Goal: Transaction & Acquisition: Purchase product/service

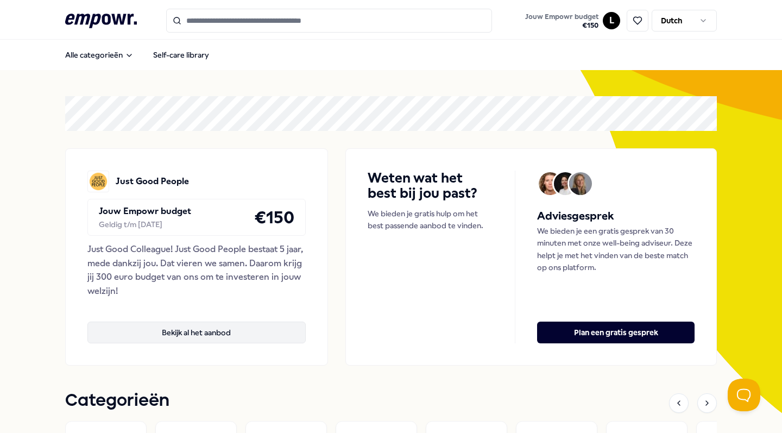
click at [166, 329] on button "Bekijk al het aanbod" at bounding box center [196, 332] width 218 height 22
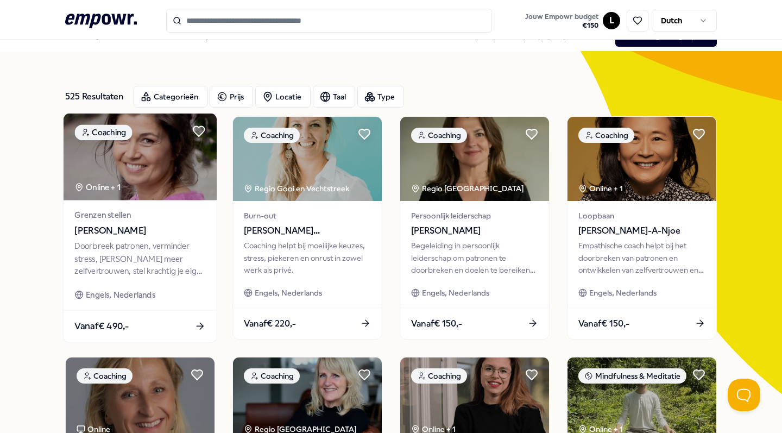
scroll to position [17, 0]
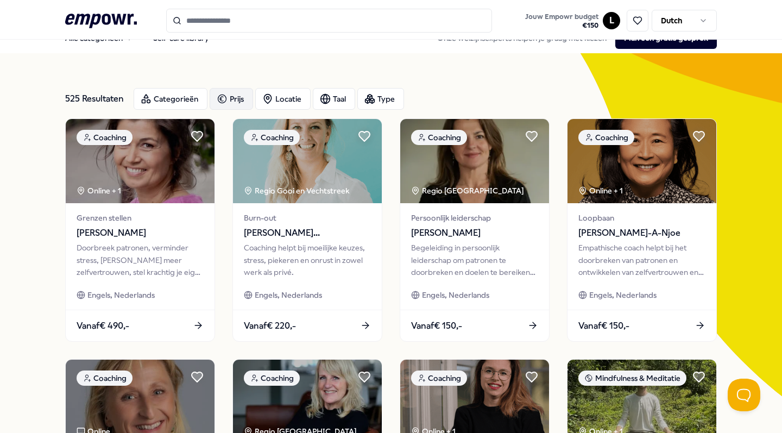
click at [219, 105] on icon "button" at bounding box center [222, 98] width 11 height 13
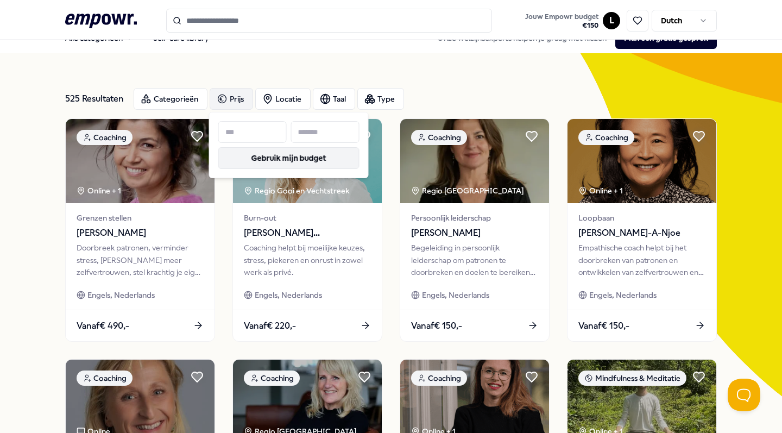
click at [253, 153] on button "Gebruik mijn budget" at bounding box center [288, 158] width 141 height 22
type input "***"
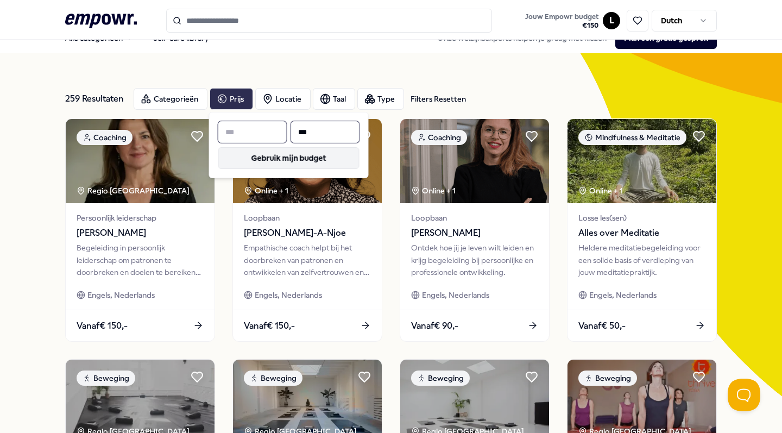
click at [253, 153] on button "Gebruik mijn budget" at bounding box center [288, 158] width 141 height 22
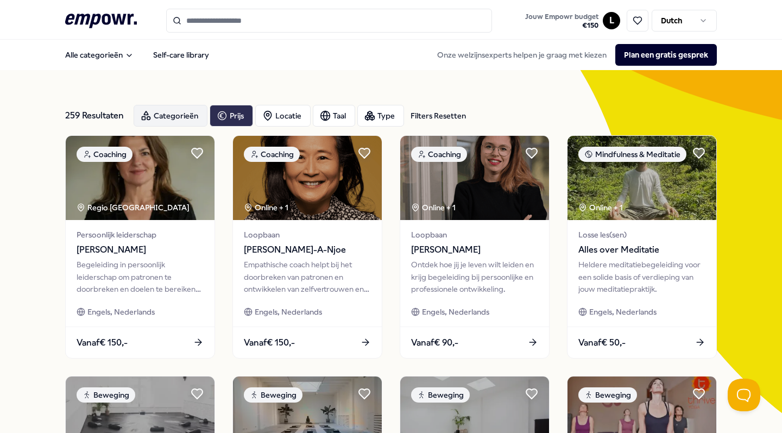
click at [155, 115] on div "Categorieën" at bounding box center [171, 116] width 74 height 22
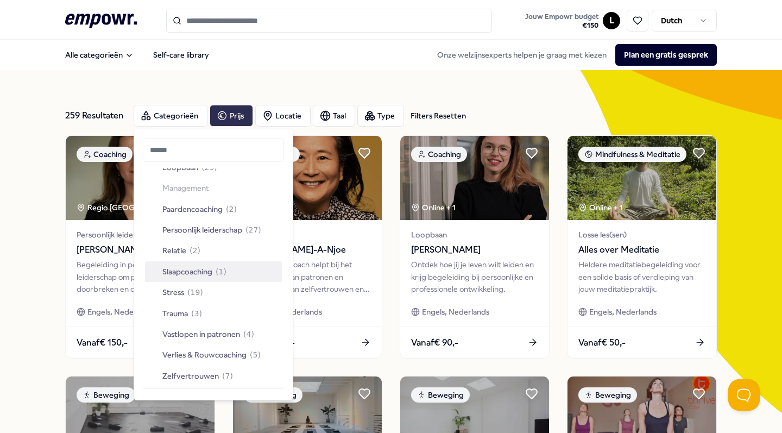
scroll to position [330, 0]
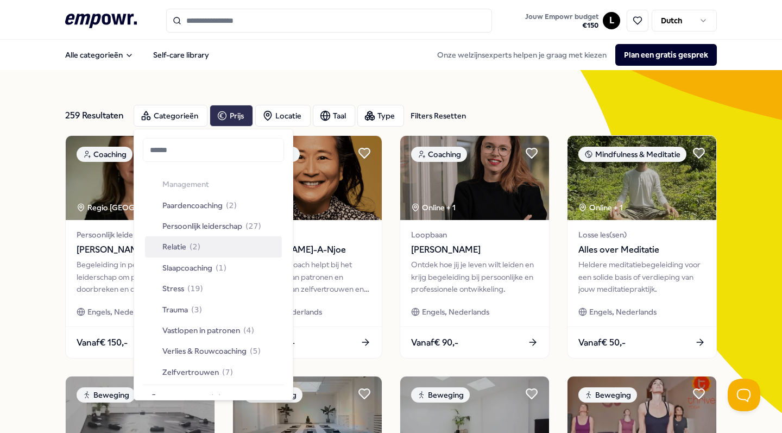
click at [180, 240] on span "Relatie" at bounding box center [174, 246] width 24 height 12
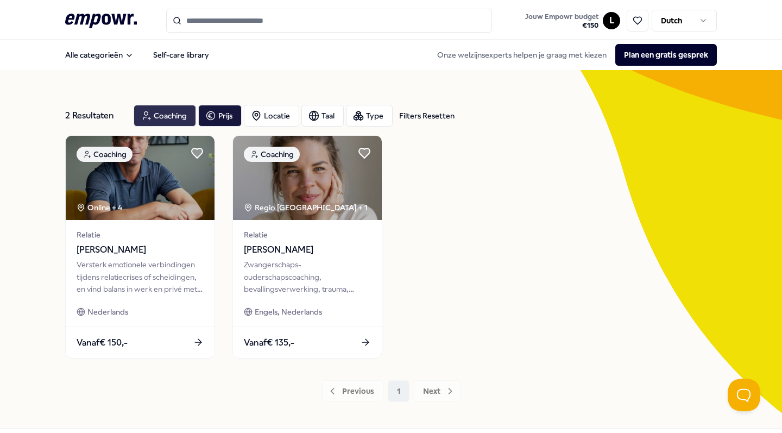
click at [160, 105] on div "Coaching" at bounding box center [165, 116] width 62 height 22
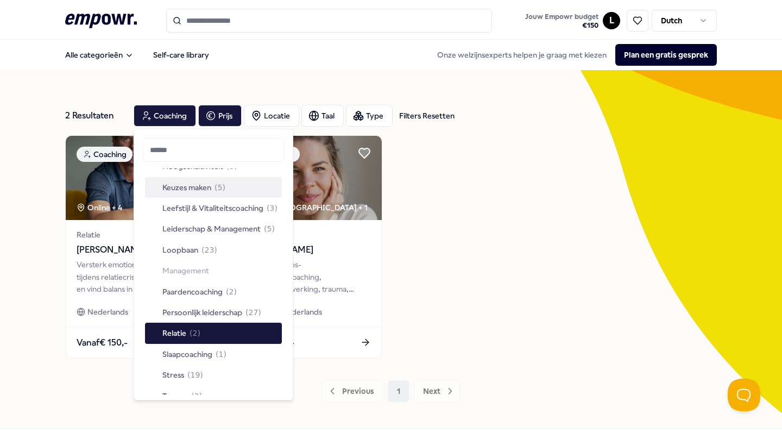
scroll to position [246, 0]
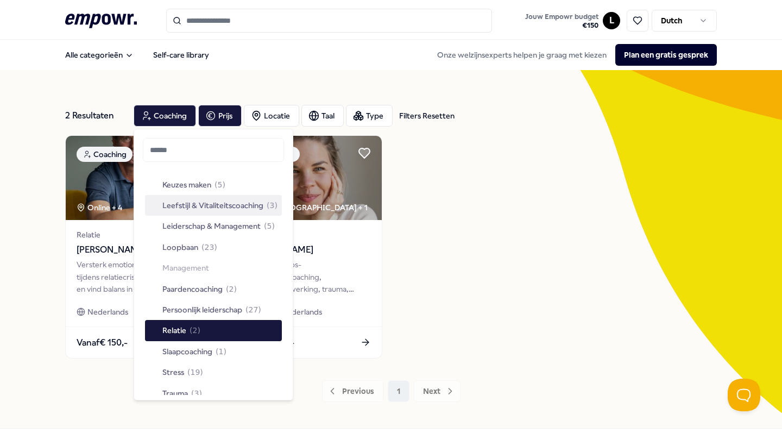
click at [190, 206] on span "Leefstijl & Vitaliteitscoaching" at bounding box center [212, 205] width 101 height 12
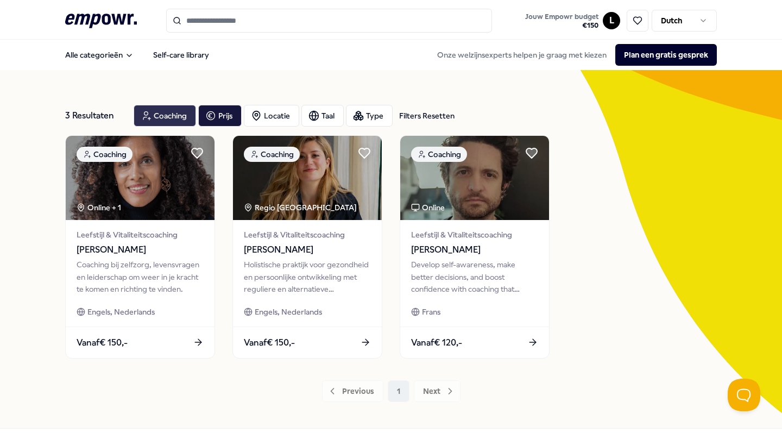
click at [162, 112] on div "Coaching" at bounding box center [165, 116] width 62 height 22
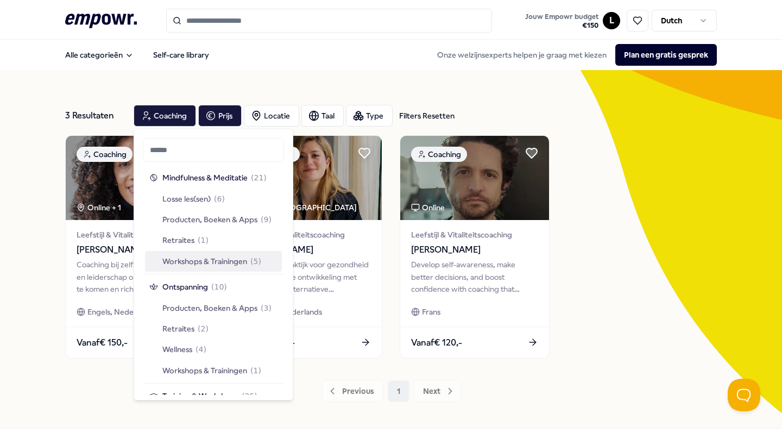
scroll to position [942, 0]
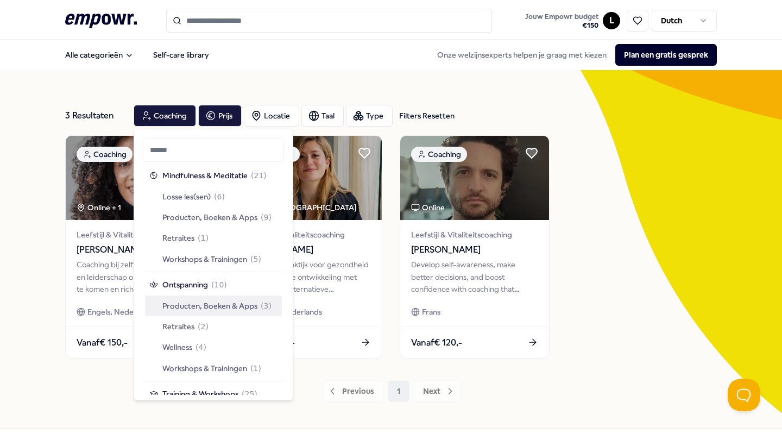
click at [226, 300] on span "Producten, Boeken & Apps" at bounding box center [209, 306] width 95 height 12
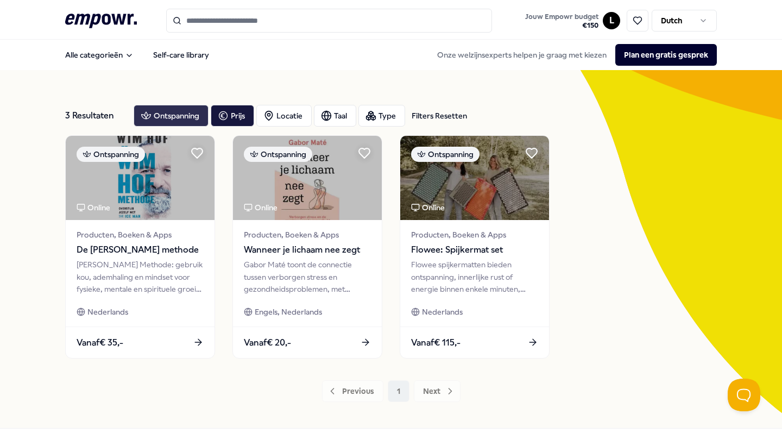
click at [169, 109] on div "Ontspanning" at bounding box center [171, 116] width 75 height 22
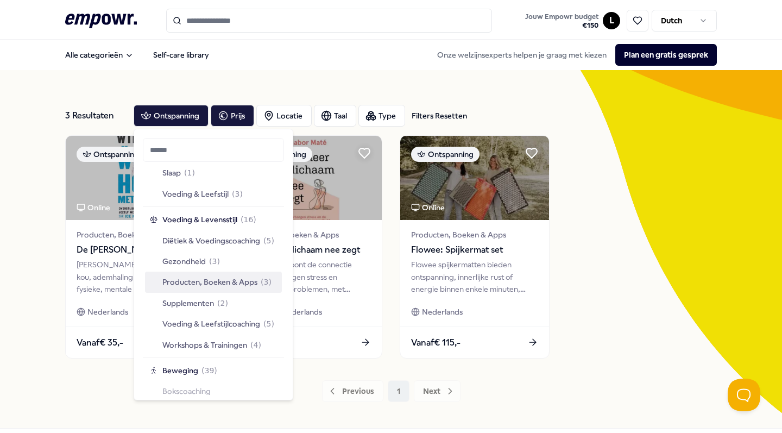
scroll to position [1392, 0]
click at [209, 296] on span "Supplementen" at bounding box center [188, 302] width 52 height 12
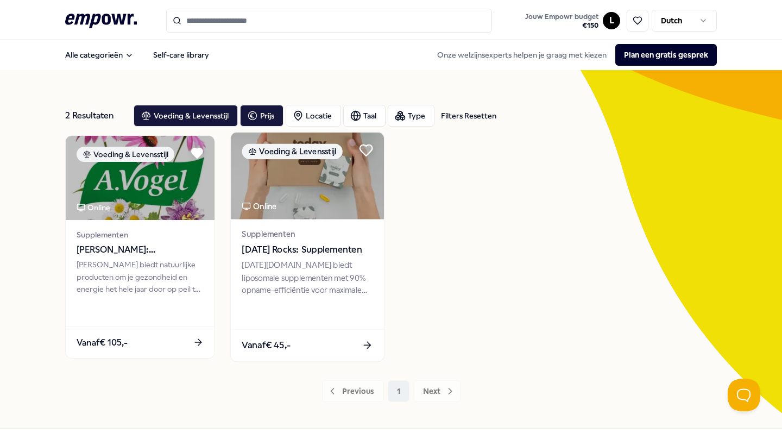
click at [365, 150] on icon at bounding box center [366, 150] width 12 height 11
click at [301, 232] on span "Supplementen" at bounding box center [307, 234] width 131 height 12
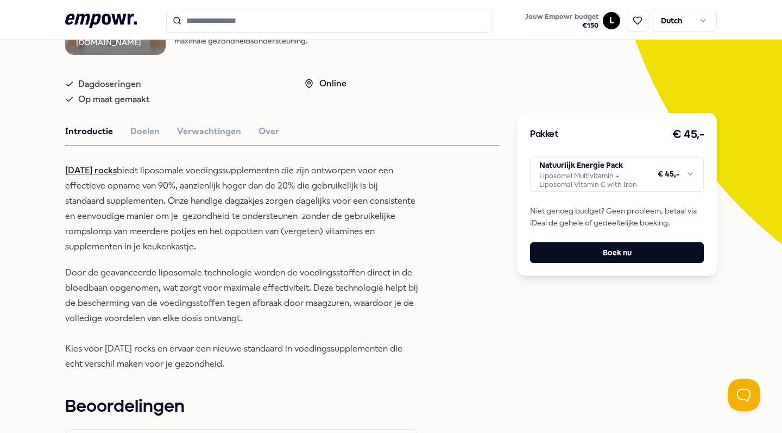
scroll to position [174, 0]
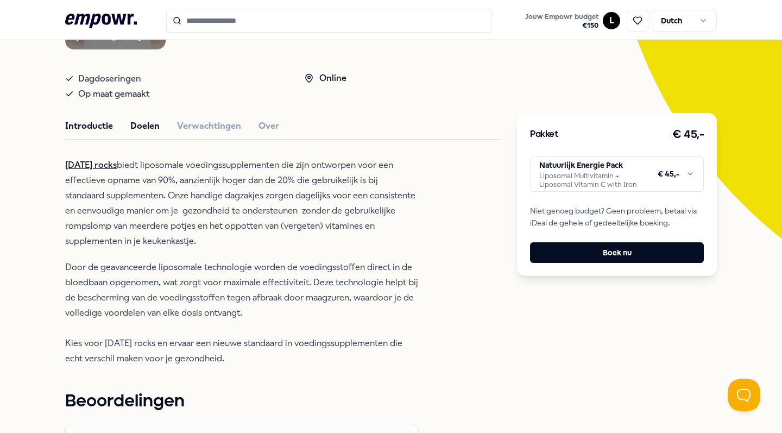
click at [148, 133] on button "Doelen" at bounding box center [144, 126] width 29 height 14
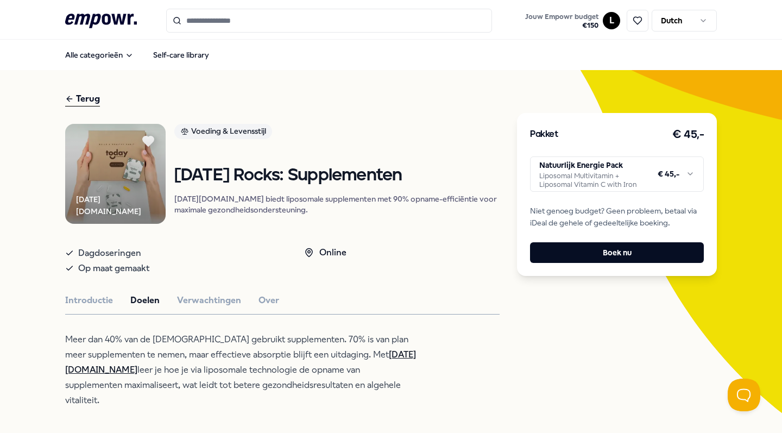
scroll to position [0, 0]
click at [231, 22] on input "Search for products, categories or subcategories" at bounding box center [329, 21] width 326 height 24
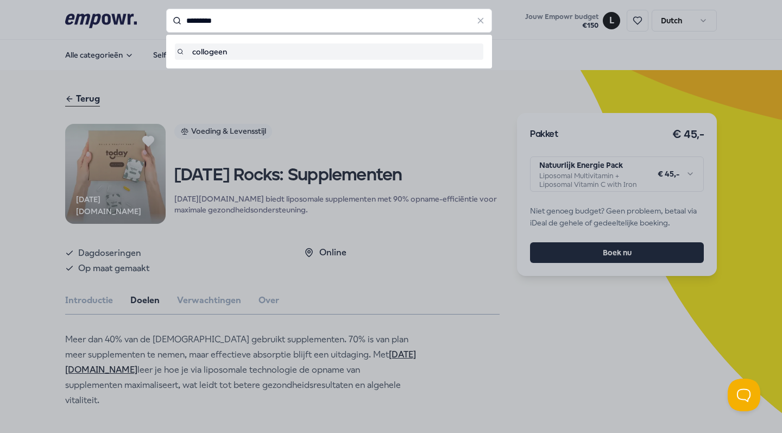
type input "*********"
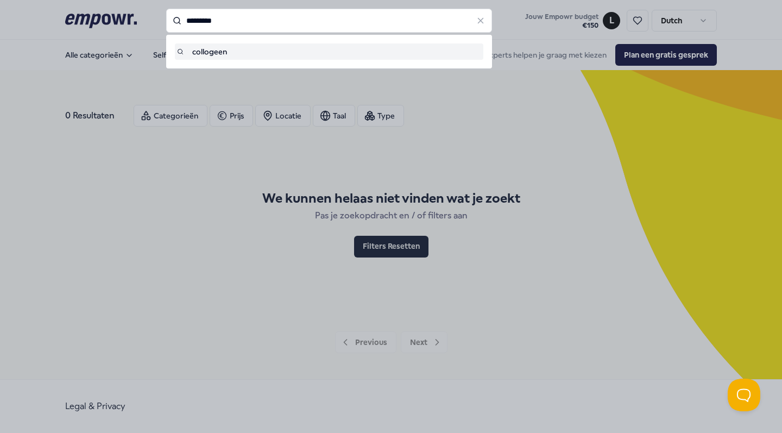
drag, startPoint x: 234, startPoint y: 16, endPoint x: 164, endPoint y: 16, distance: 70.0
click at [166, 16] on div "********* collogeen" at bounding box center [329, 21] width 326 height 24
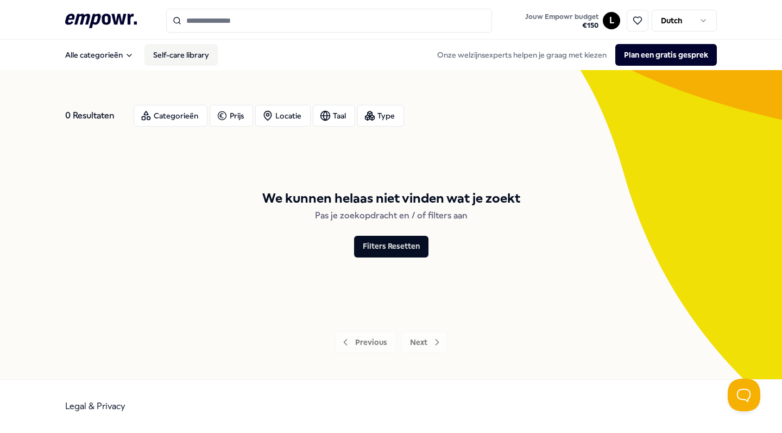
click at [166, 56] on link "Self-care library" at bounding box center [180, 55] width 73 height 22
